Goal: Transaction & Acquisition: Subscribe to service/newsletter

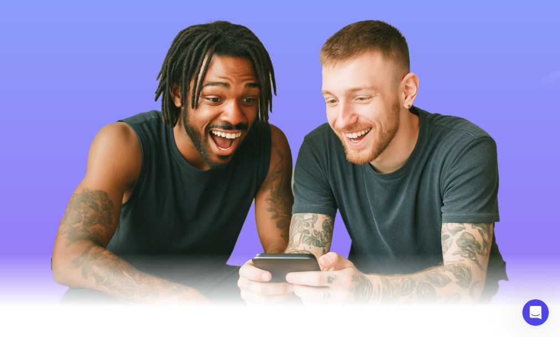
scroll to position [166, 0]
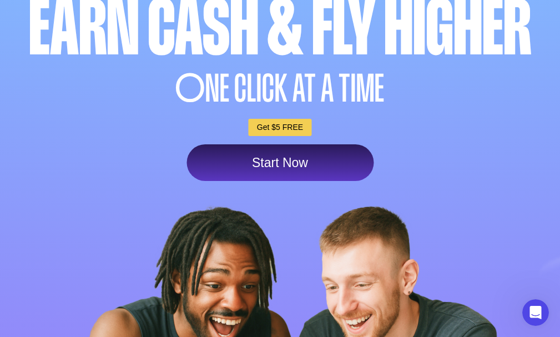
click at [281, 155] on link "Start Now" at bounding box center [279, 162] width 187 height 37
